Goal: Obtain resource: Download file/media

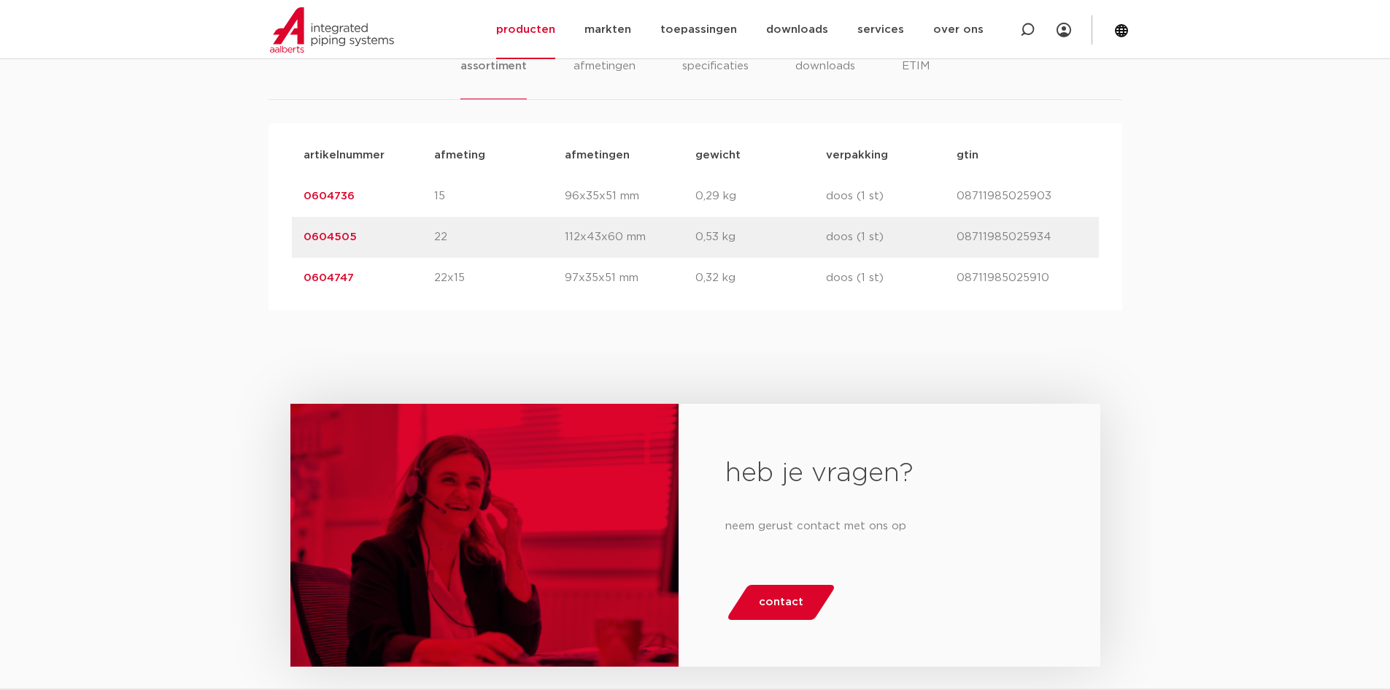
scroll to position [949, 0]
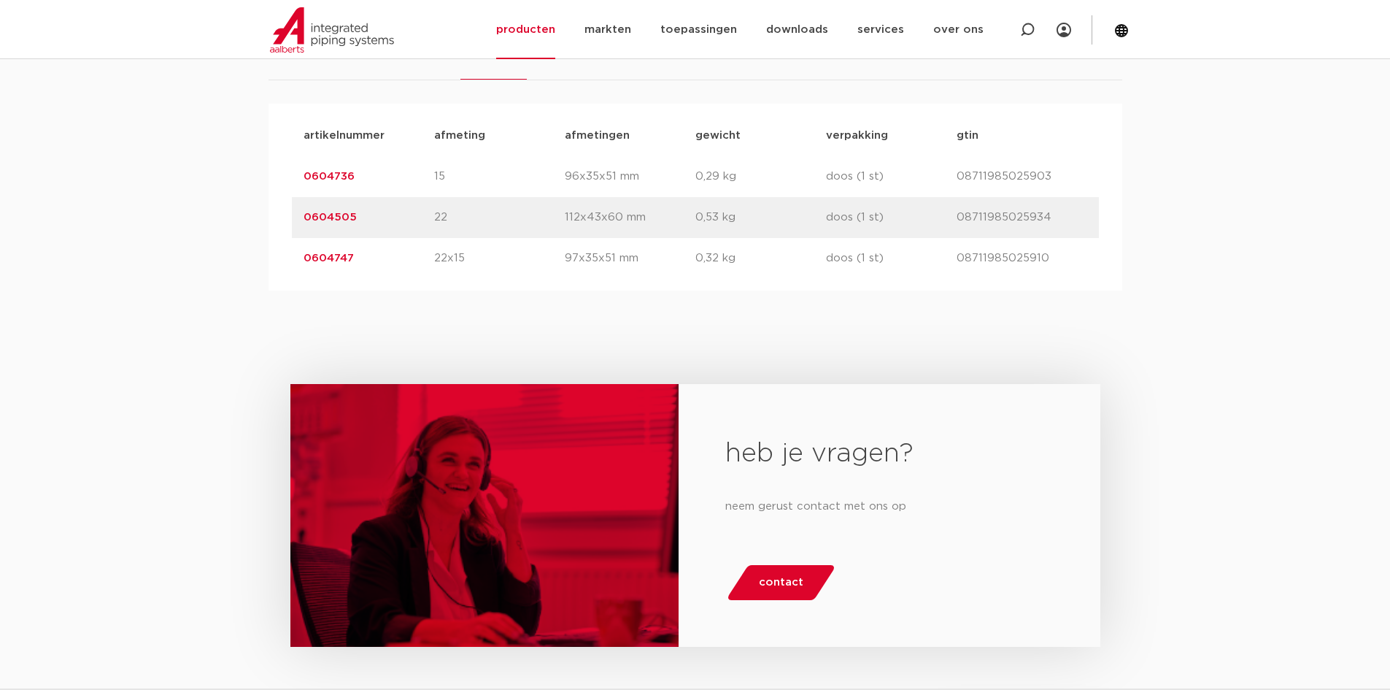
click at [320, 214] on link "0604505" at bounding box center [330, 217] width 53 height 11
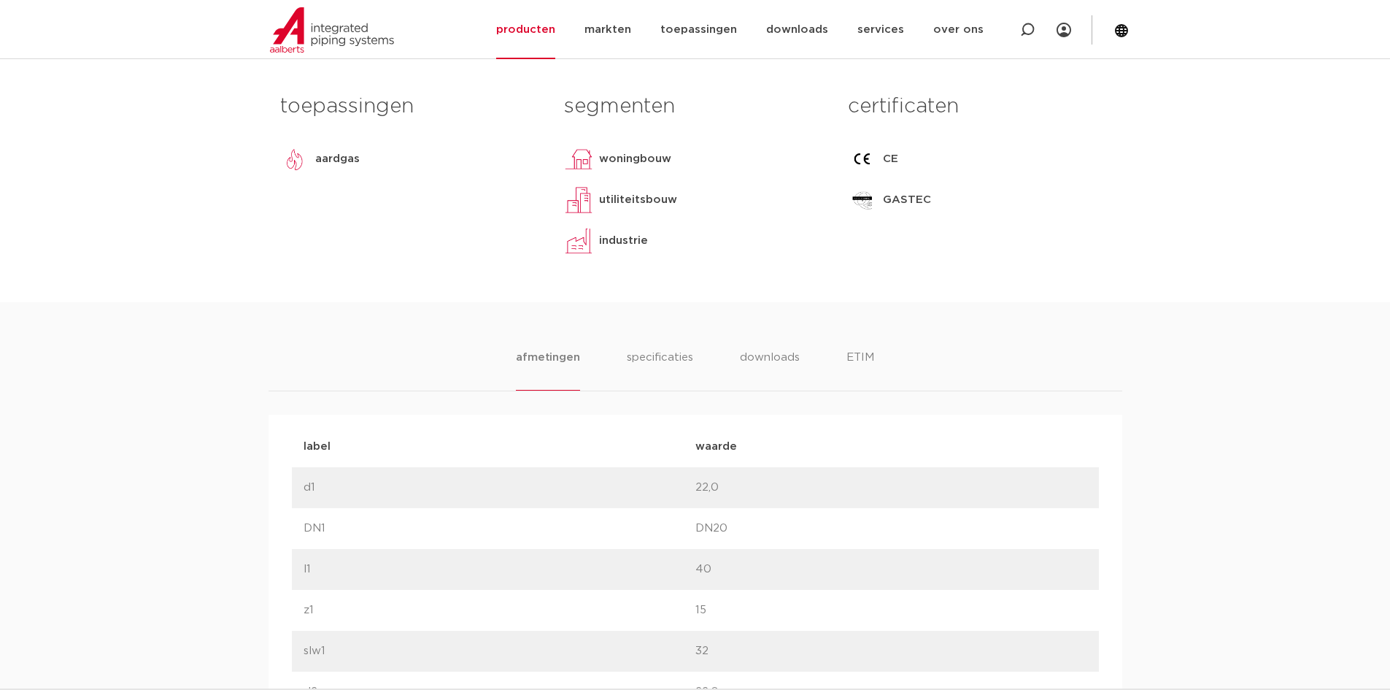
scroll to position [657, 0]
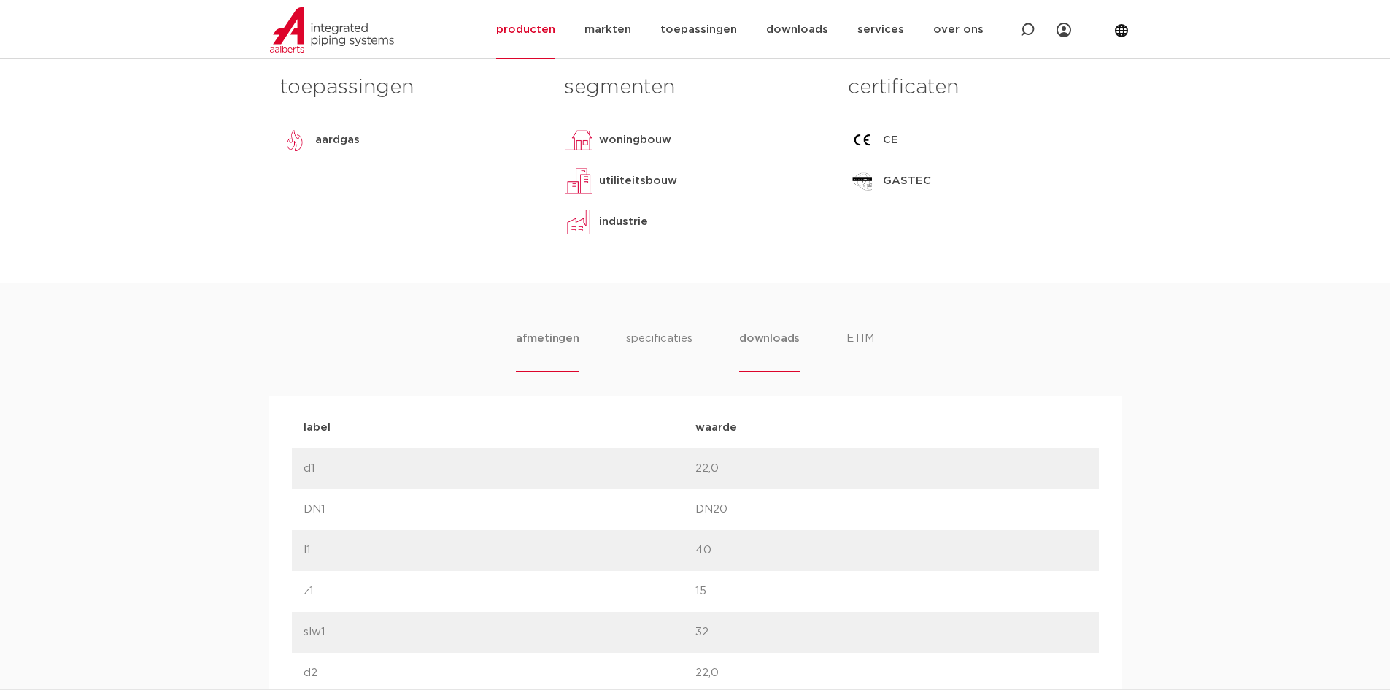
click at [766, 339] on li "downloads" at bounding box center [769, 351] width 61 height 42
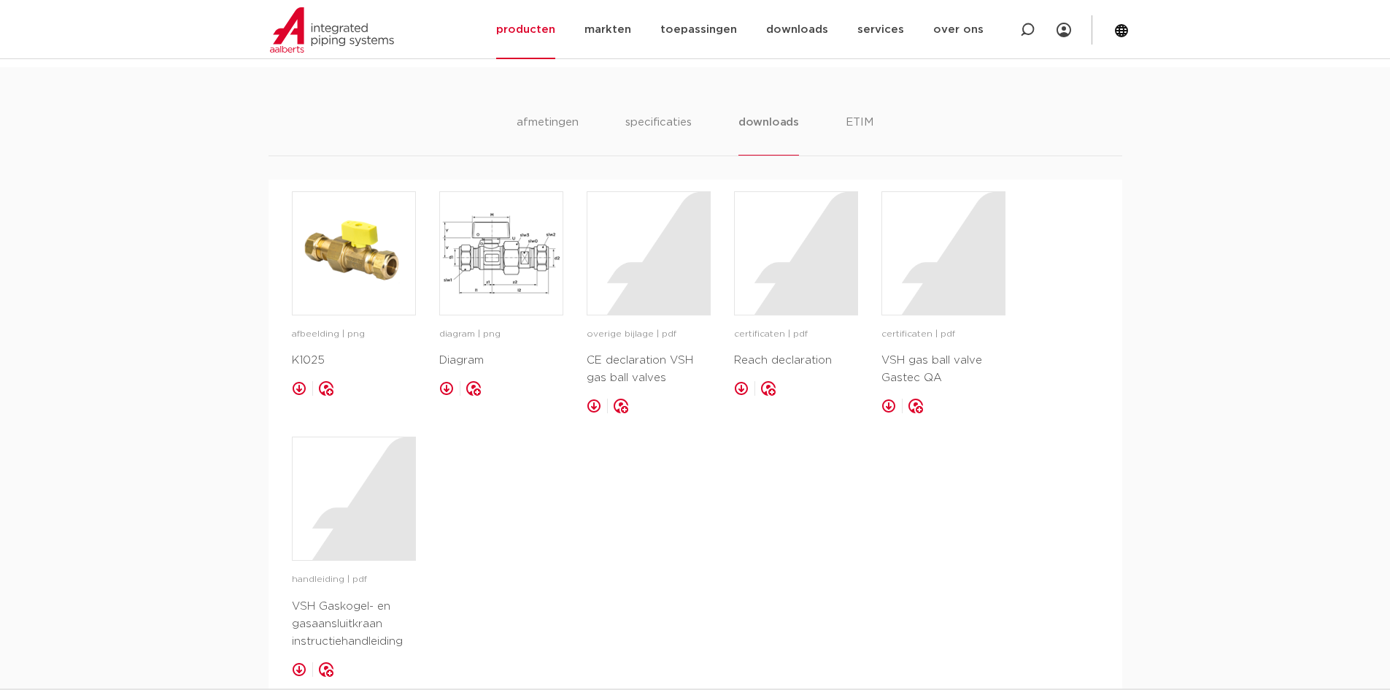
scroll to position [949, 0]
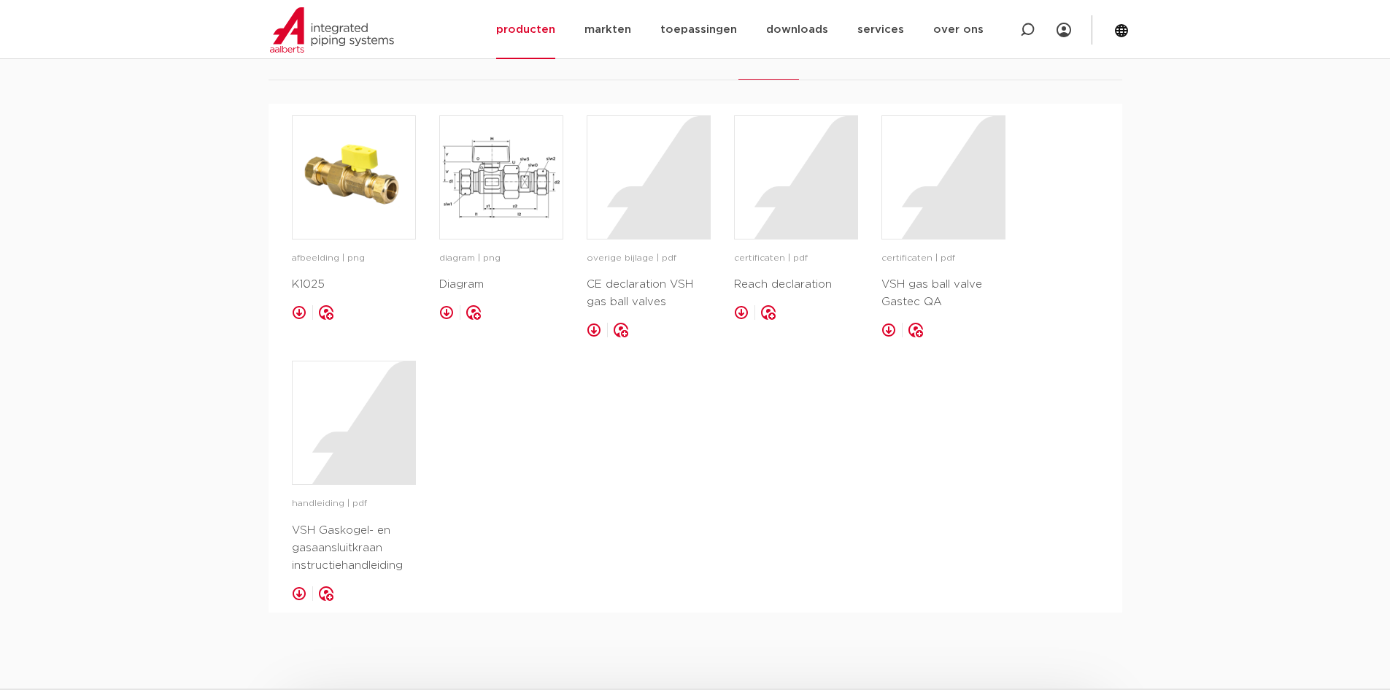
click at [292, 593] on link at bounding box center [299, 593] width 15 height 15
click at [443, 315] on link at bounding box center [446, 312] width 15 height 15
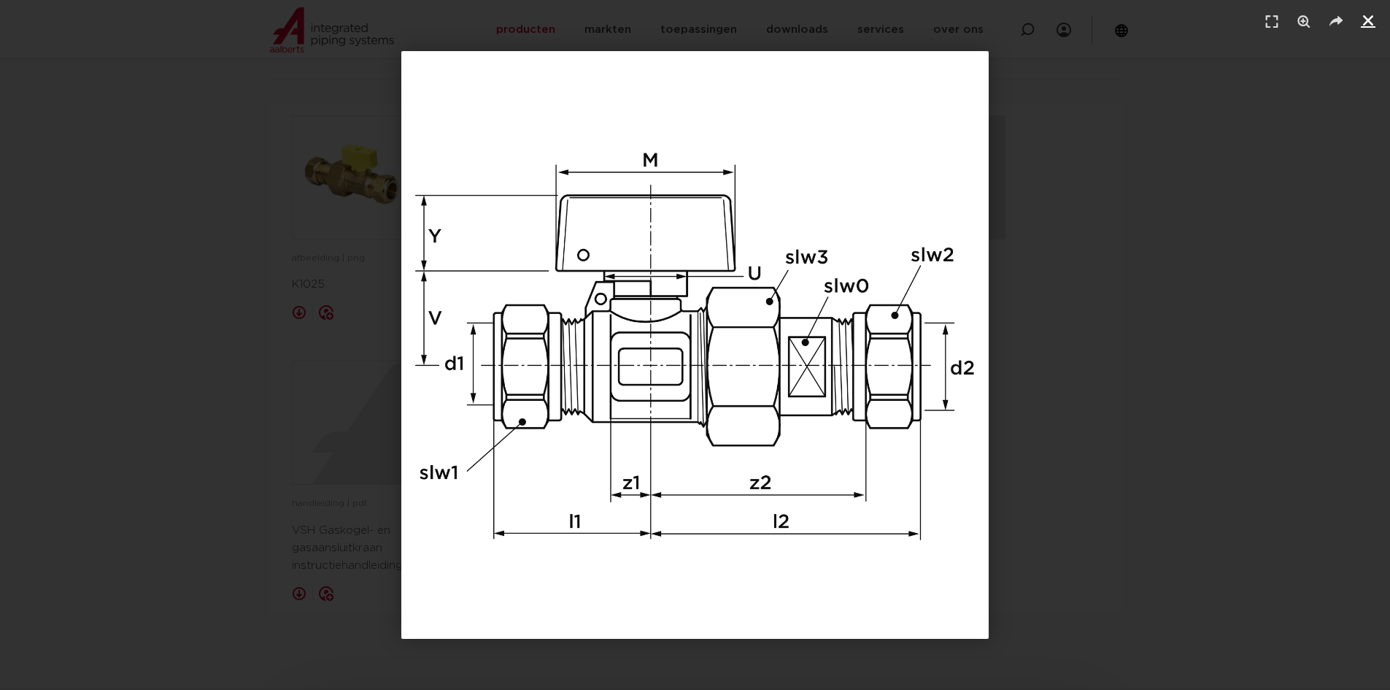
click at [1373, 15] on icon "Sluiten (Esc)" at bounding box center [1368, 20] width 15 height 15
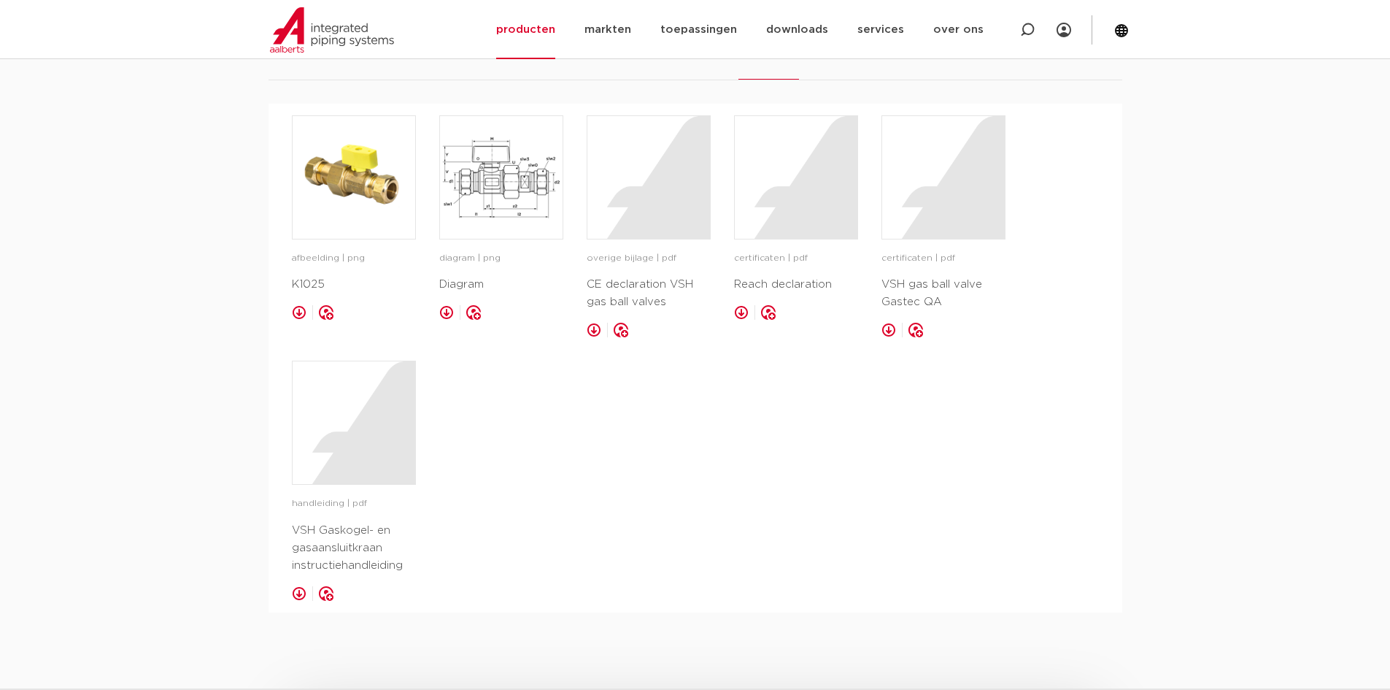
click at [588, 330] on link at bounding box center [594, 330] width 15 height 15
click at [888, 330] on link at bounding box center [889, 330] width 15 height 15
click at [638, 220] on div at bounding box center [649, 177] width 123 height 123
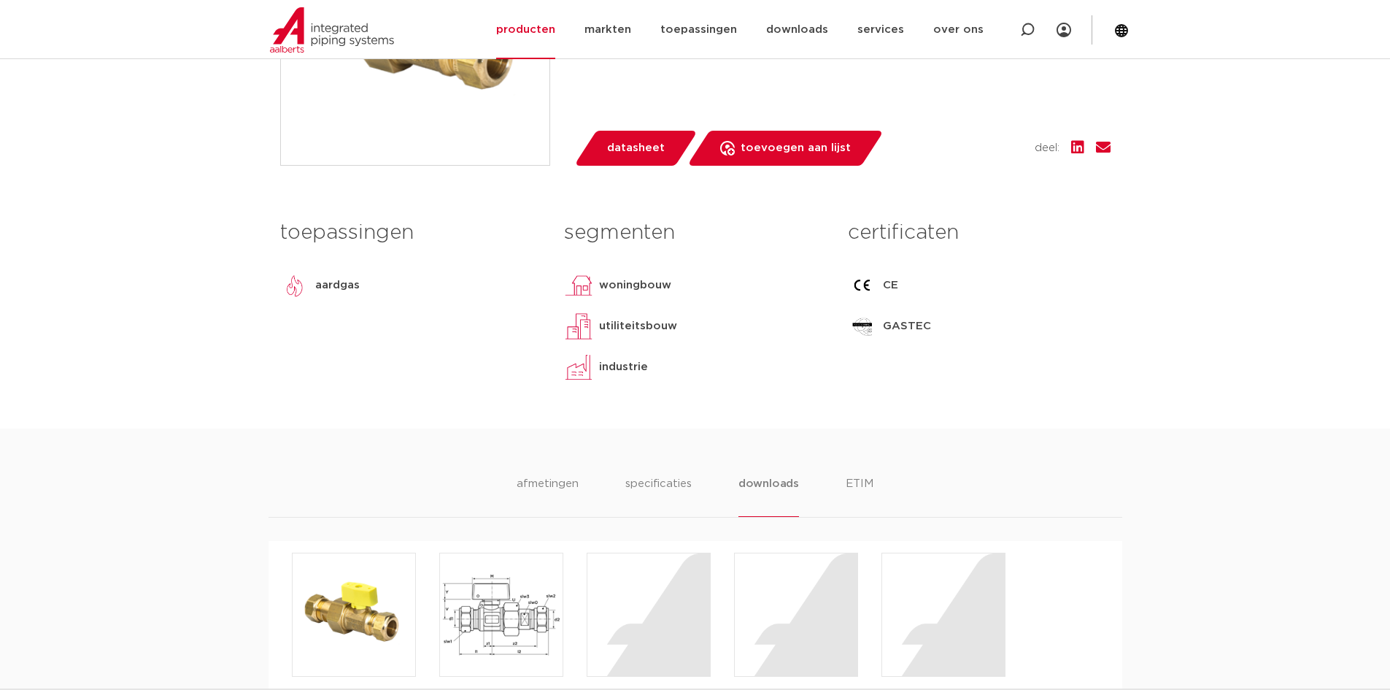
scroll to position [511, 0]
click at [654, 480] on li "specificaties" at bounding box center [658, 497] width 70 height 42
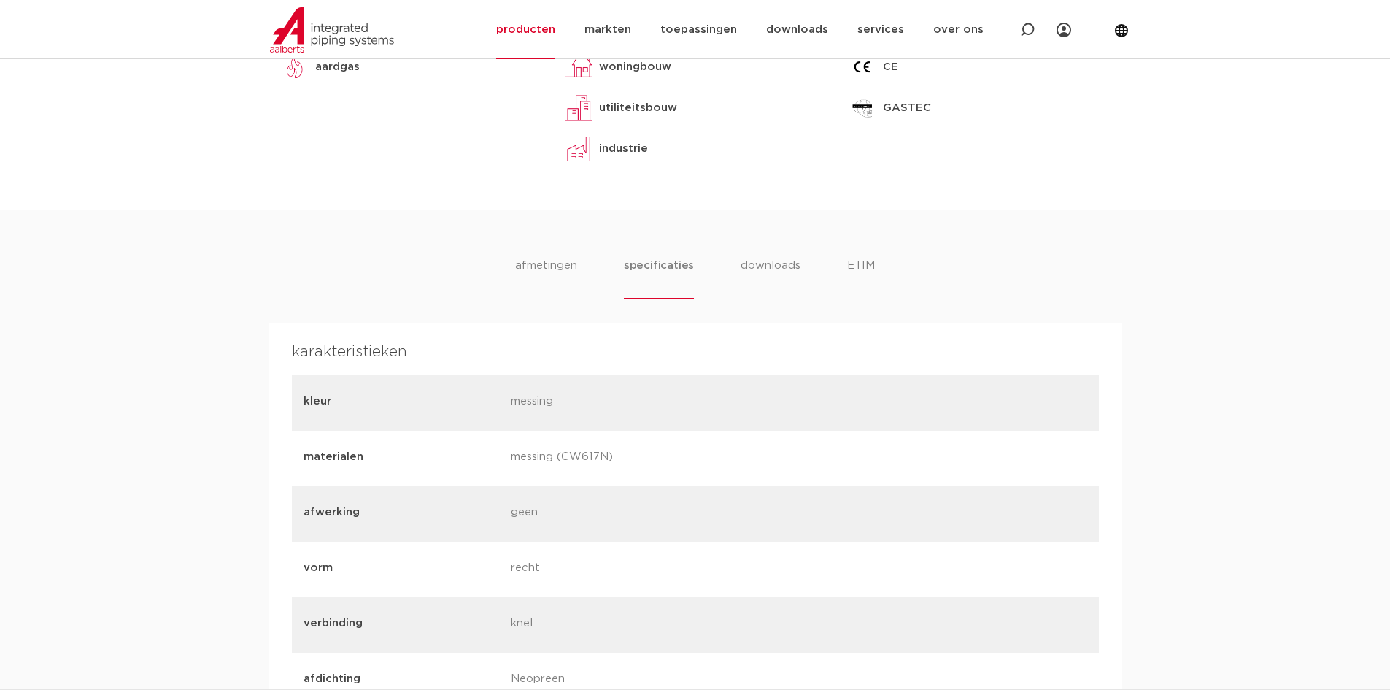
scroll to position [584, 0]
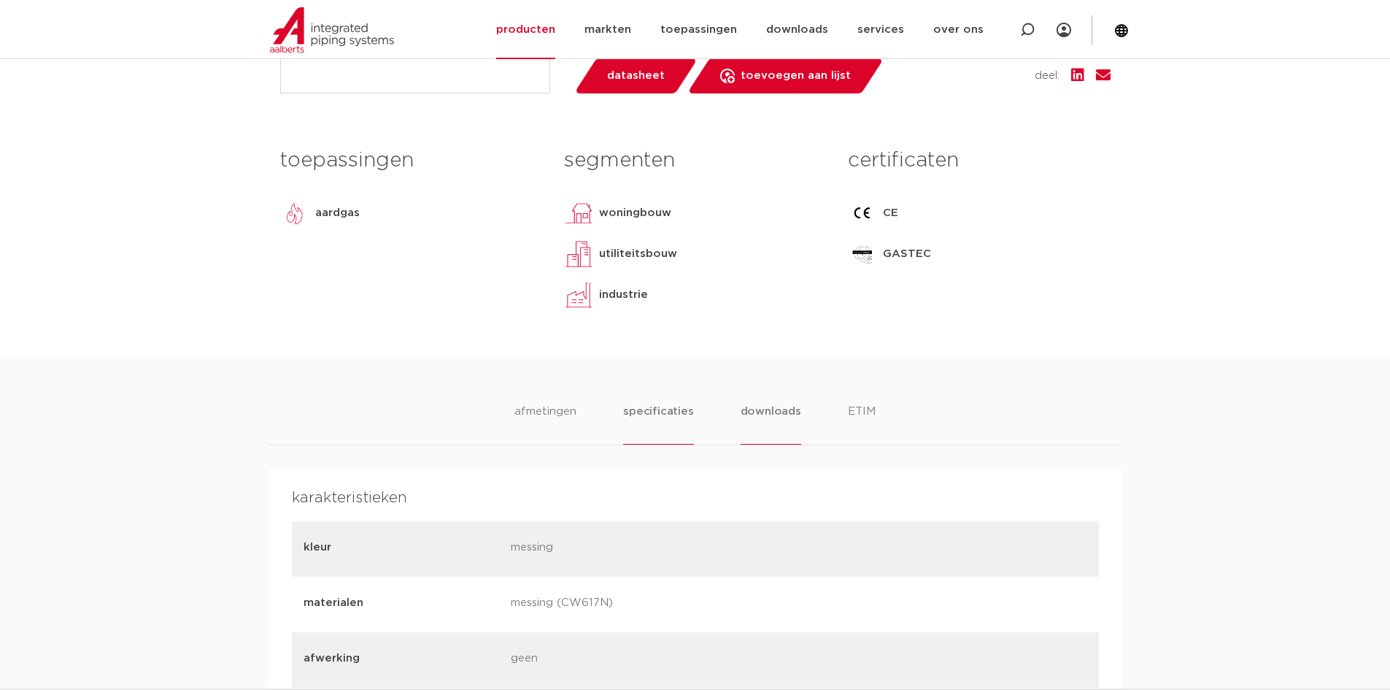
click at [754, 411] on li "downloads" at bounding box center [771, 424] width 61 height 42
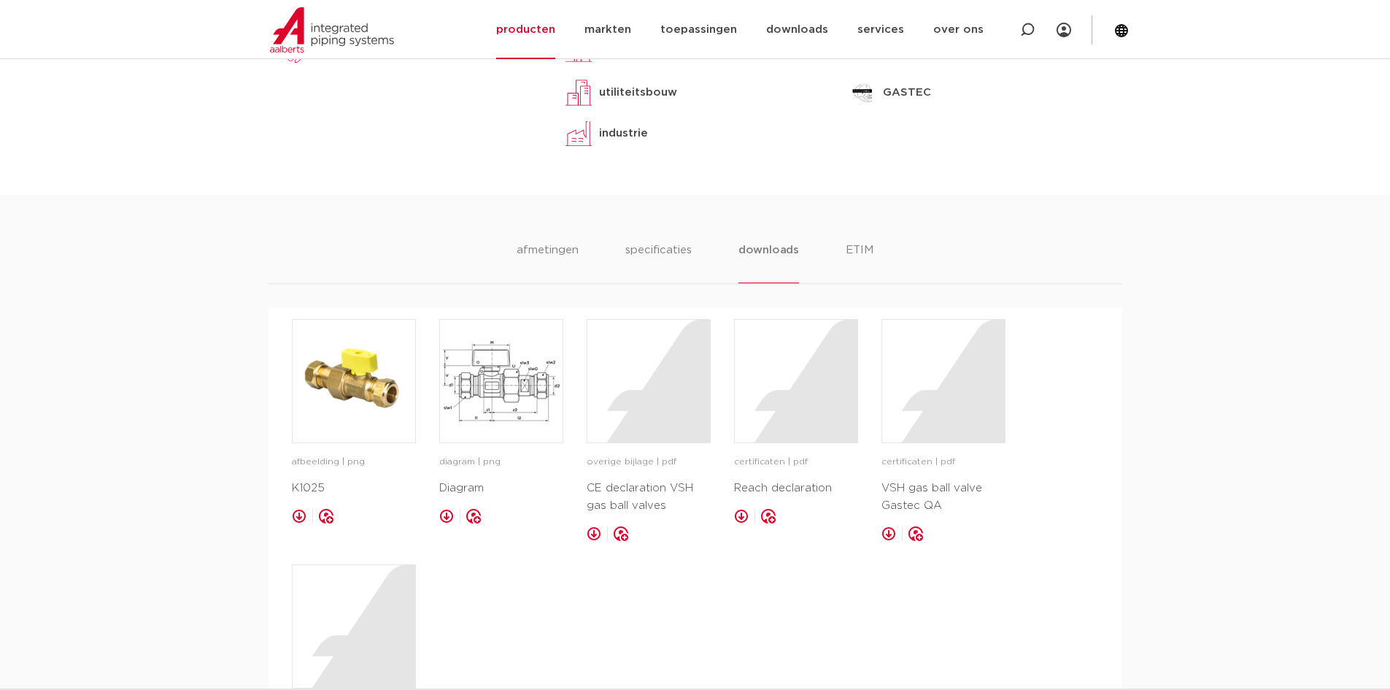
scroll to position [730, 0]
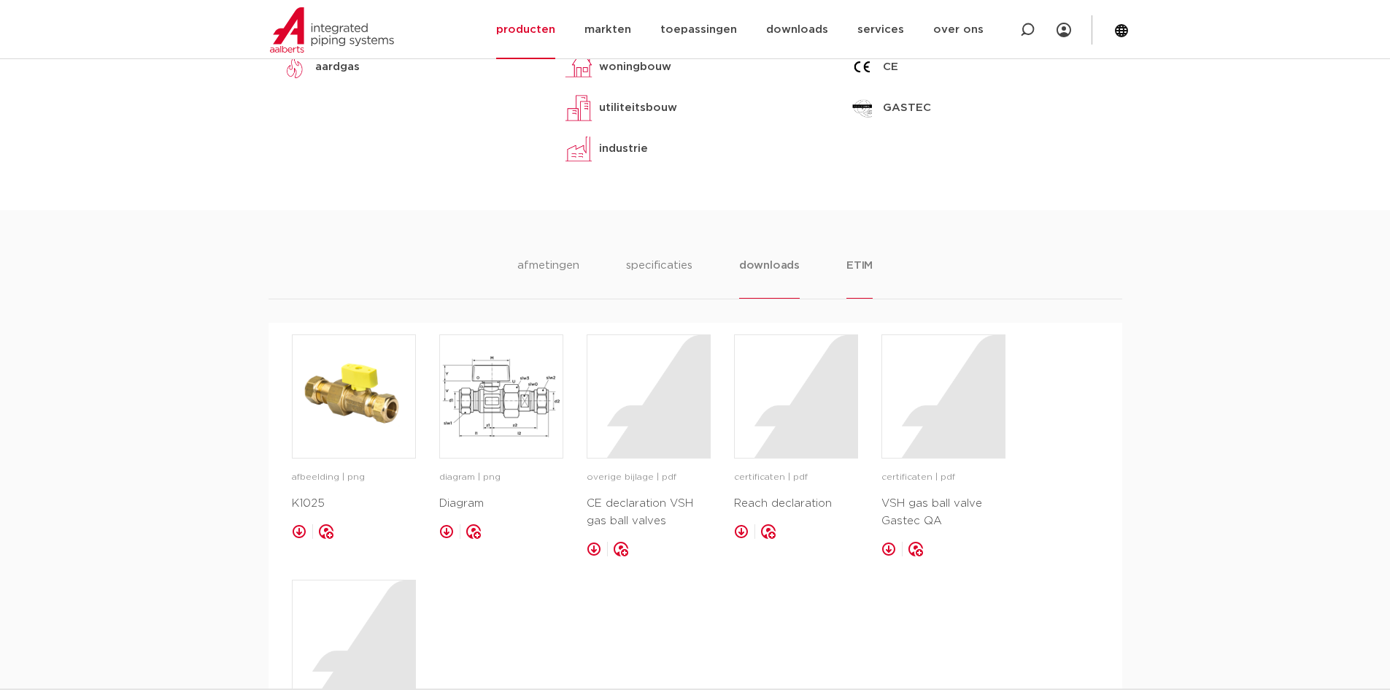
click at [854, 265] on li "ETIM" at bounding box center [860, 278] width 26 height 42
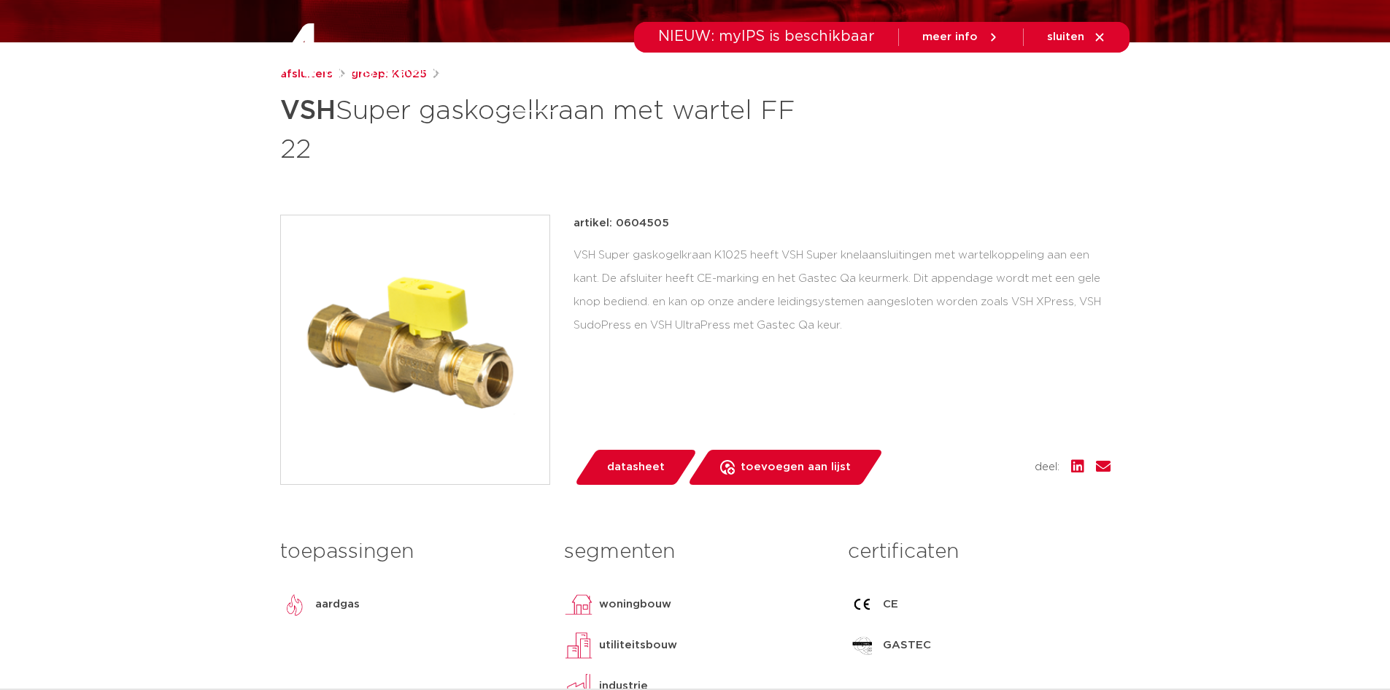
scroll to position [0, 0]
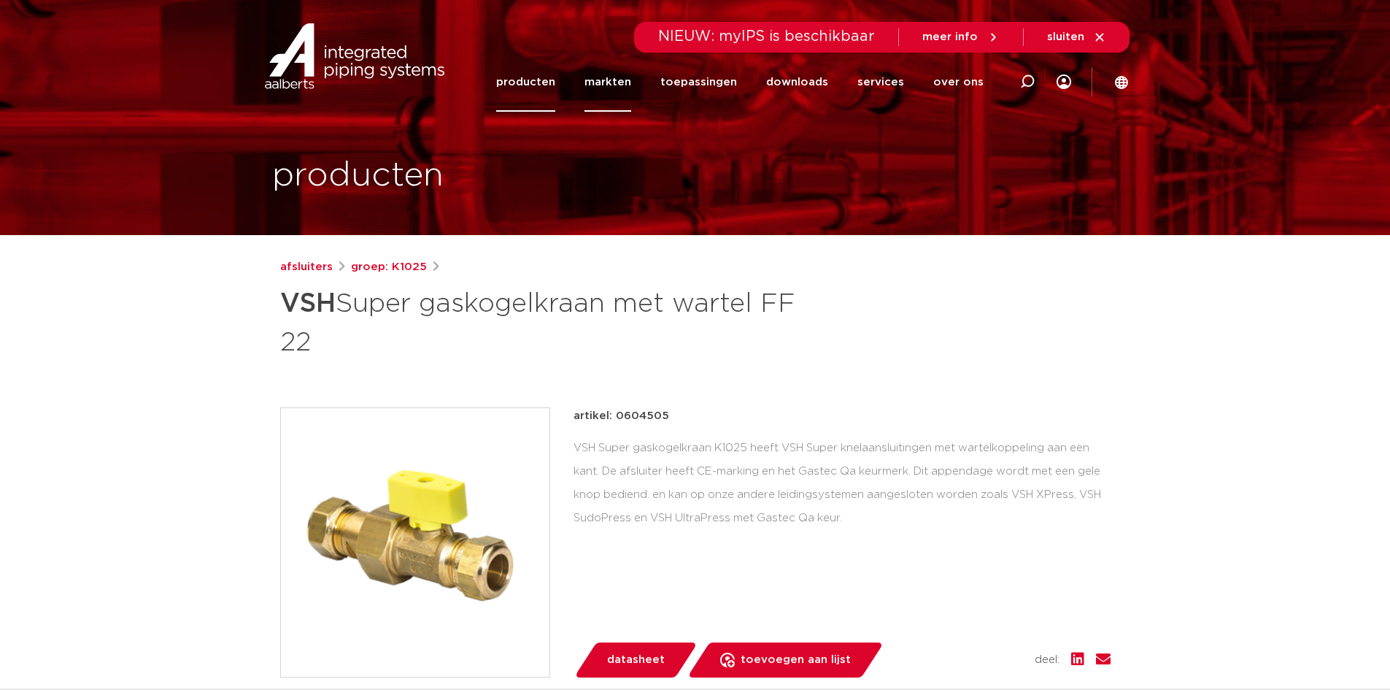
click at [627, 88] on link "markten" at bounding box center [608, 82] width 47 height 59
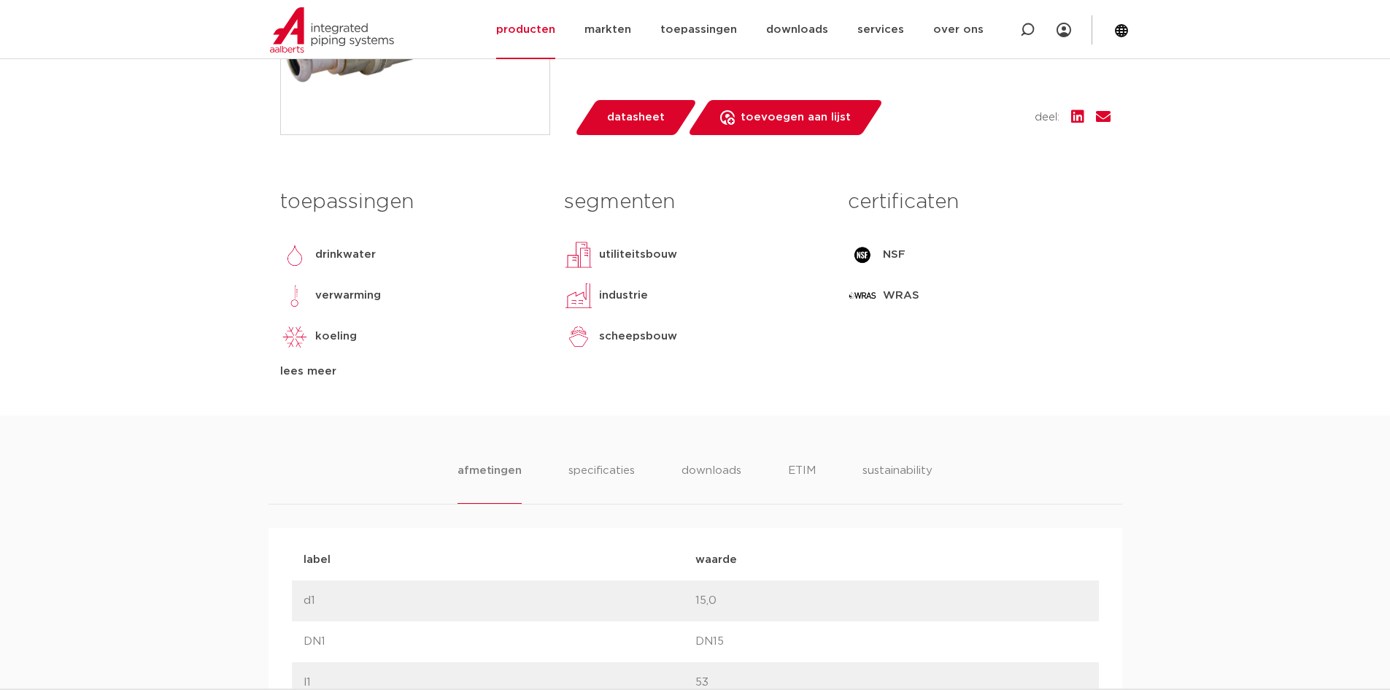
scroll to position [511, 0]
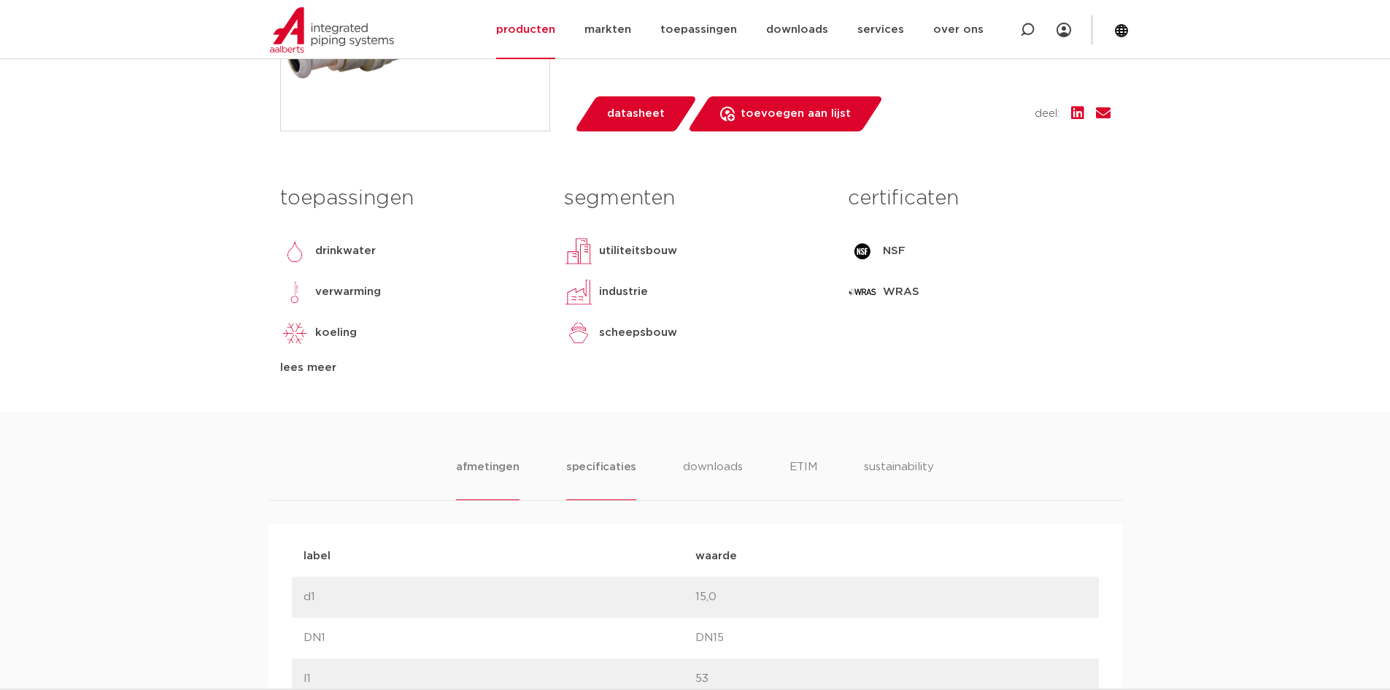
click at [594, 473] on li "specificaties" at bounding box center [601, 479] width 70 height 42
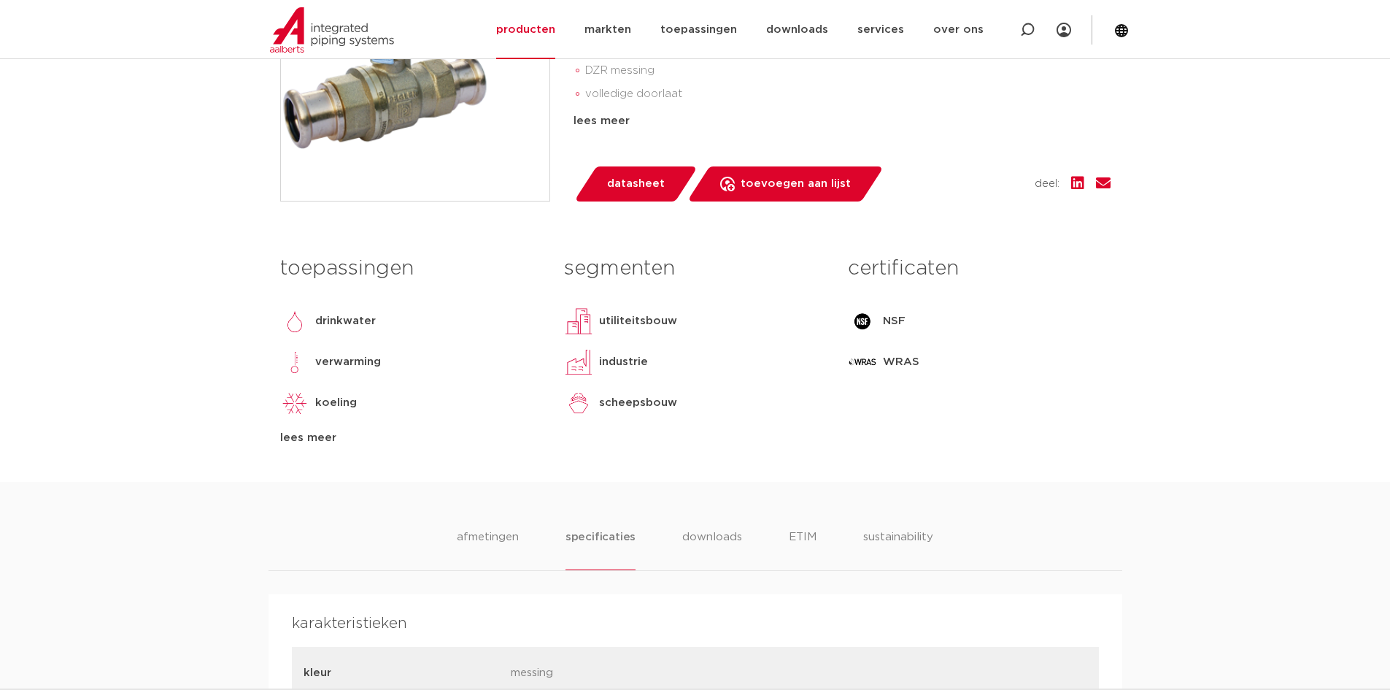
scroll to position [146, 0]
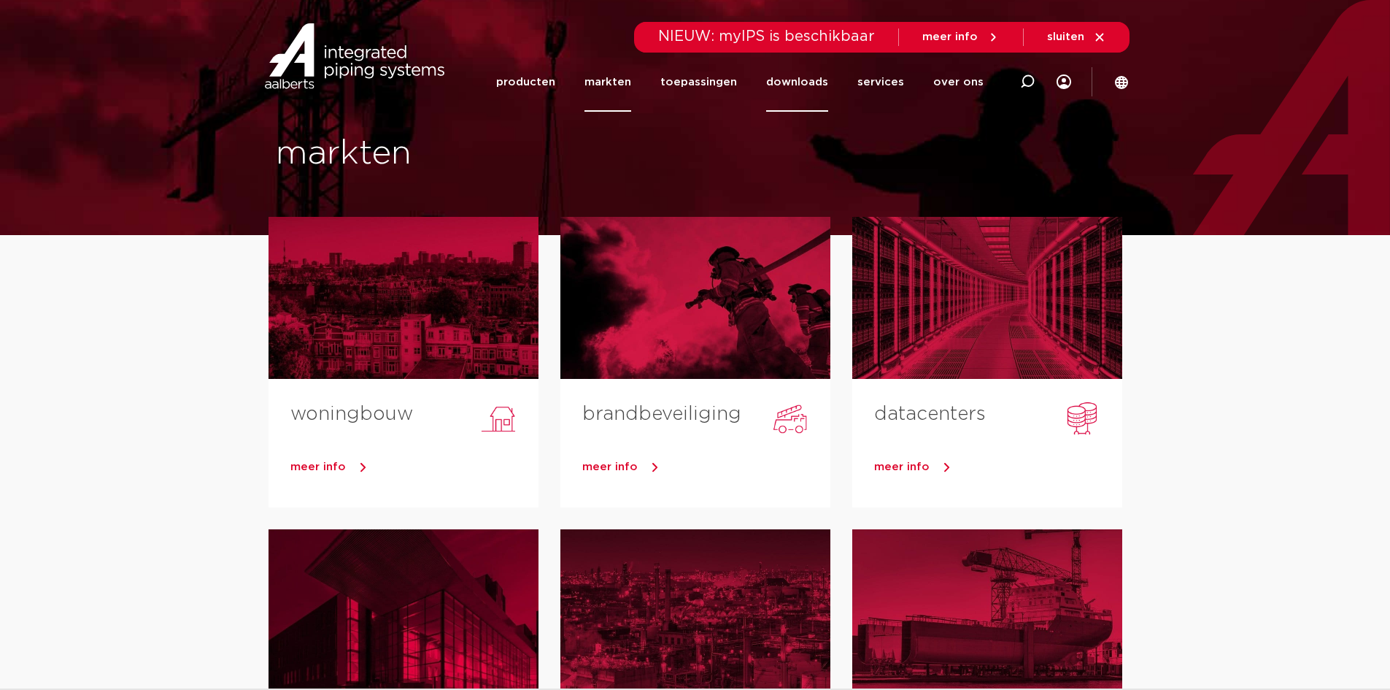
click at [813, 85] on link "downloads" at bounding box center [797, 82] width 62 height 59
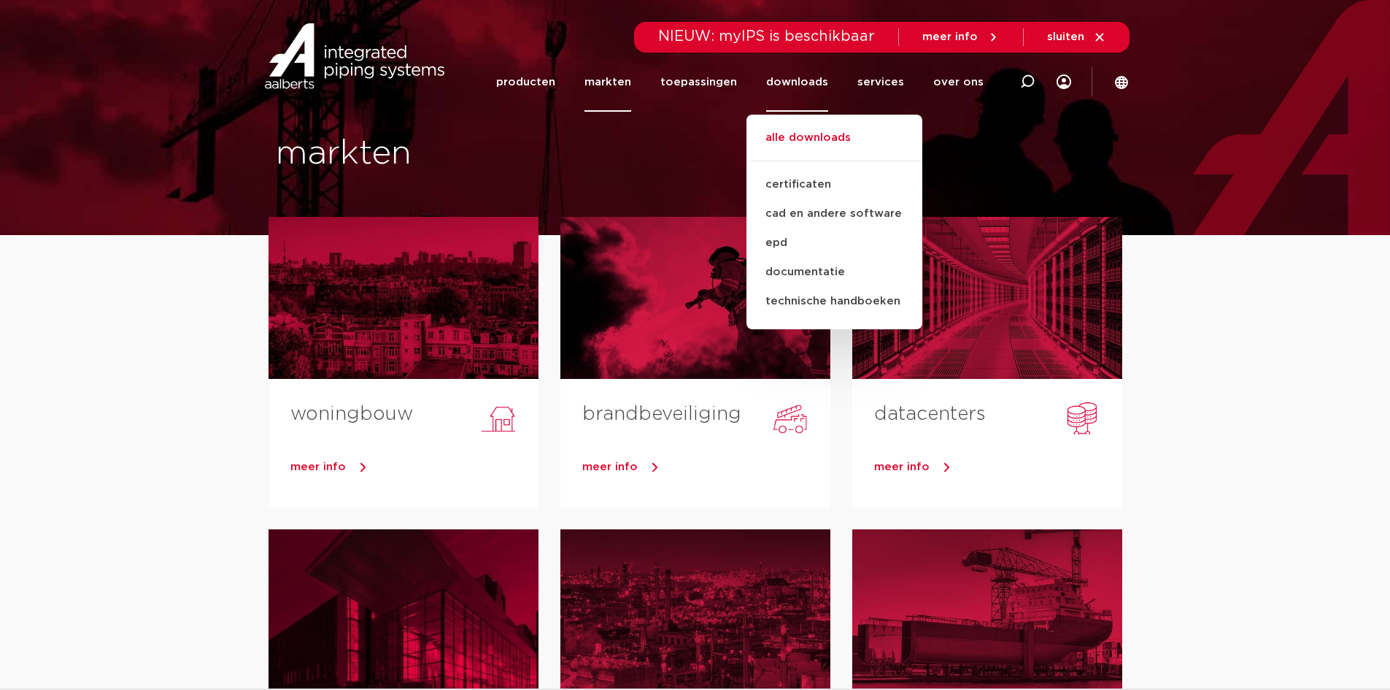
click at [798, 143] on link "alle downloads" at bounding box center [835, 145] width 176 height 32
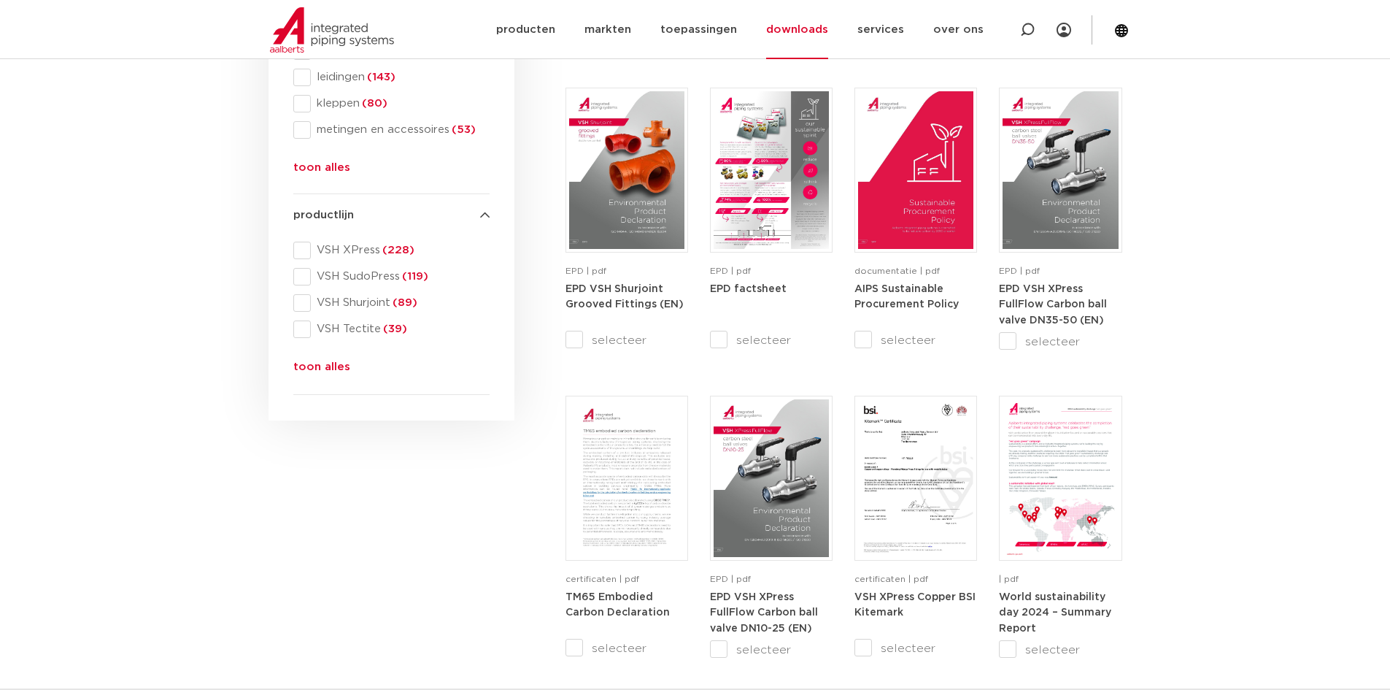
scroll to position [584, 0]
